Goal: Task Accomplishment & Management: Use online tool/utility

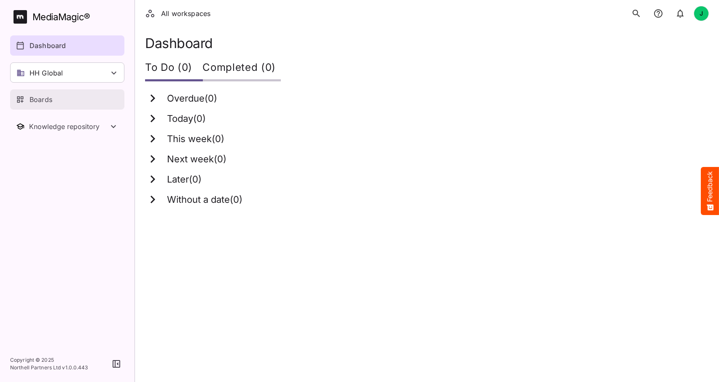
click at [41, 100] on p "Boards" at bounding box center [41, 99] width 23 height 10
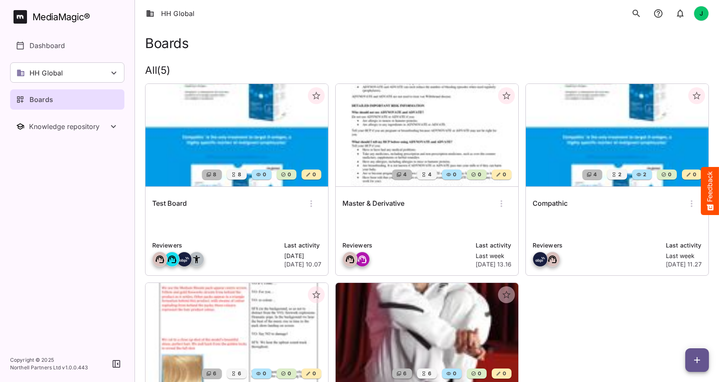
click at [226, 134] on img at bounding box center [236, 135] width 183 height 102
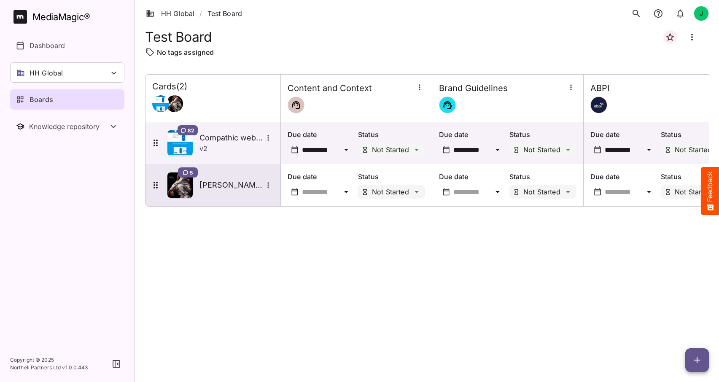
click at [207, 184] on h5 "Tate test" at bounding box center [230, 185] width 63 height 10
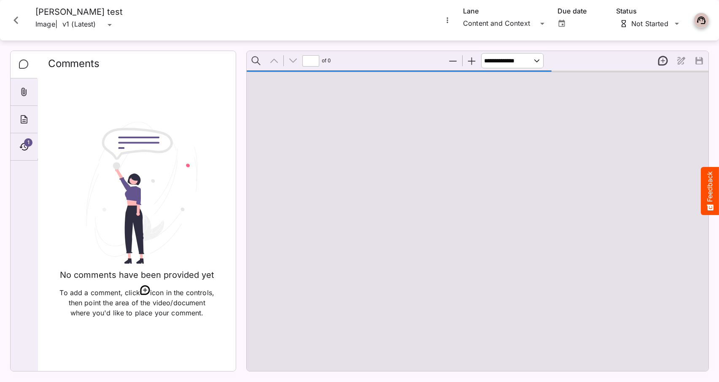
type input "*"
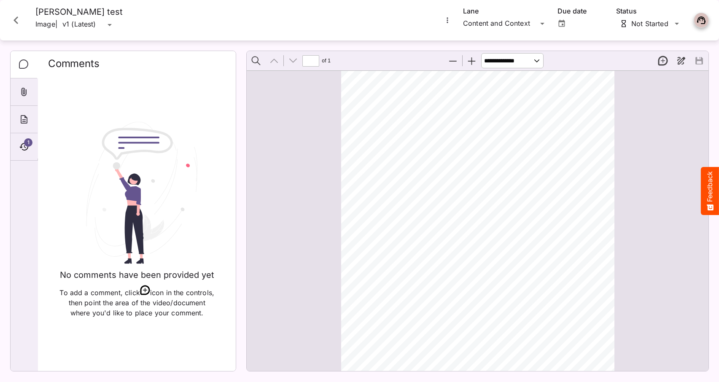
click at [17, 21] on icon "Close card" at bounding box center [15, 20] width 15 height 15
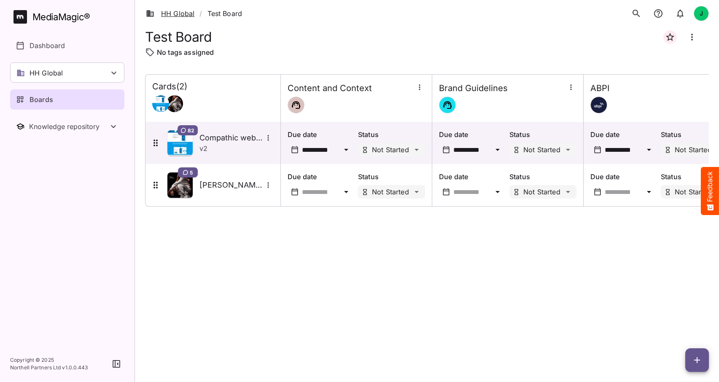
click at [176, 15] on link "HH Global" at bounding box center [170, 13] width 48 height 10
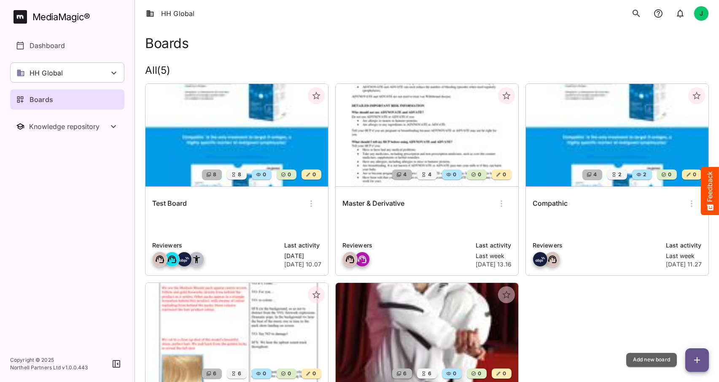
click at [697, 359] on icon "button" at bounding box center [697, 360] width 6 height 6
click at [698, 364] on icon "button" at bounding box center [697, 360] width 10 height 10
